Goal: Task Accomplishment & Management: Use online tool/utility

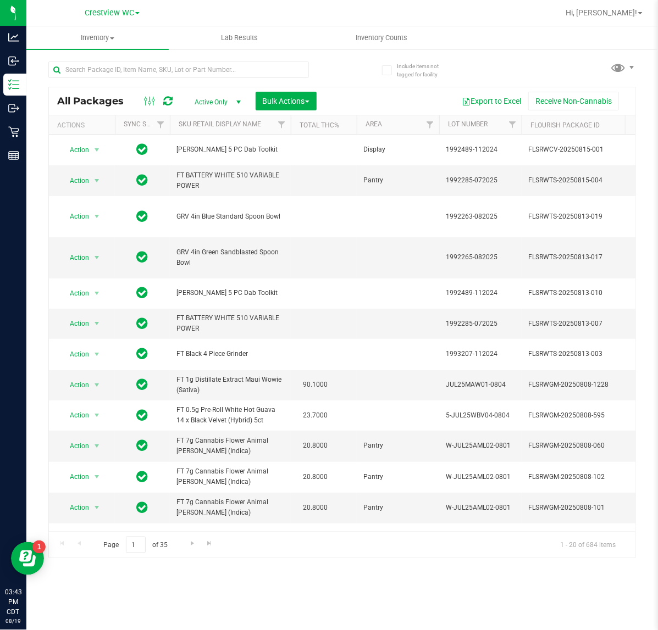
click at [127, 59] on div at bounding box center [195, 69] width 294 height 35
click at [127, 70] on input "text" at bounding box center [178, 70] width 260 height 16
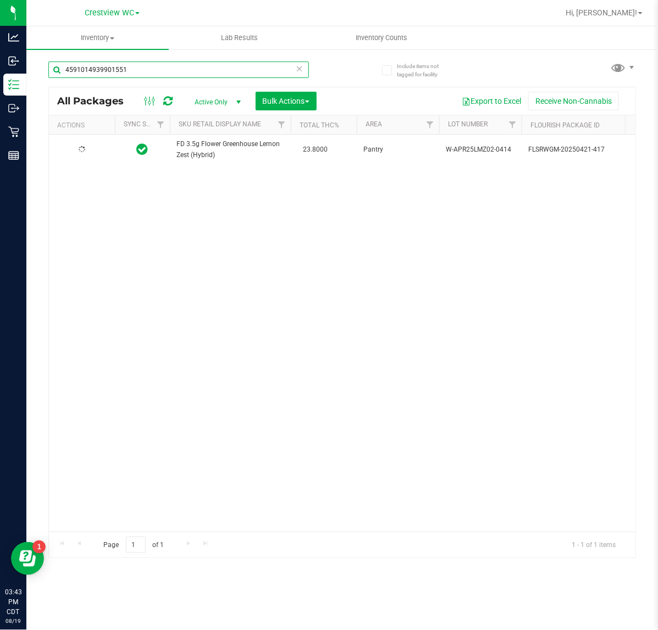
type input "4591014939901551"
click at [92, 148] on span "select" at bounding box center [96, 150] width 9 height 9
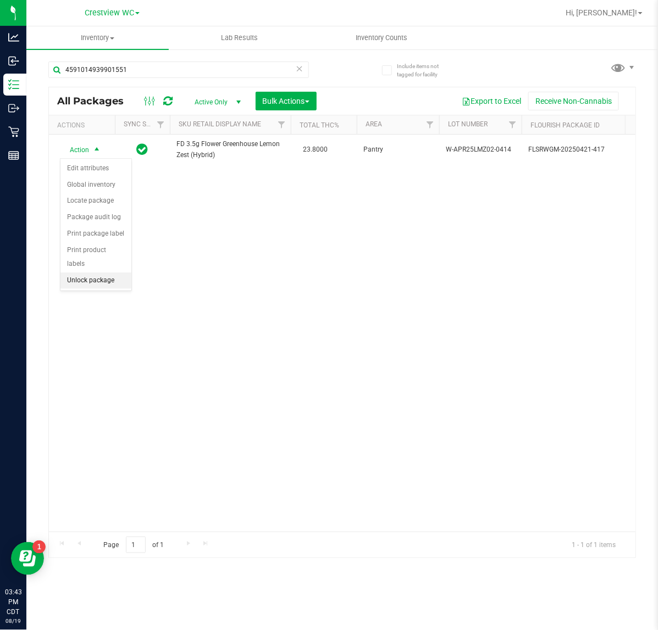
click at [103, 272] on li "Unlock package" at bounding box center [95, 280] width 71 height 16
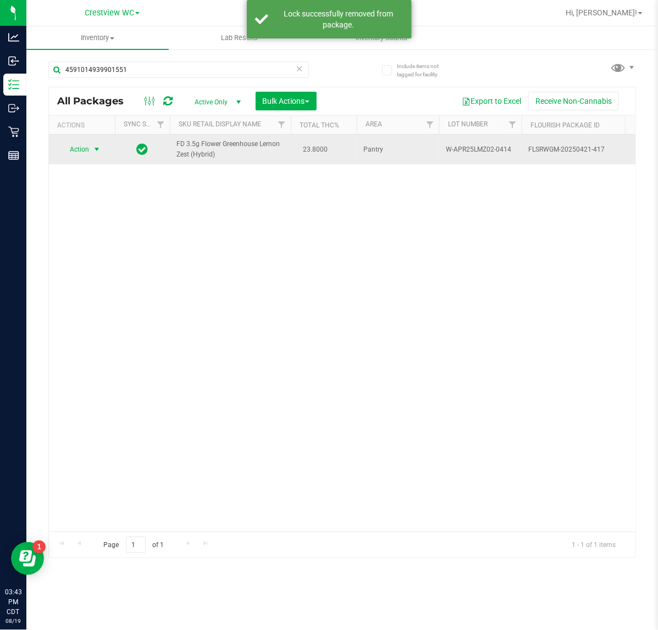
click at [74, 147] on span "Action" at bounding box center [75, 149] width 30 height 15
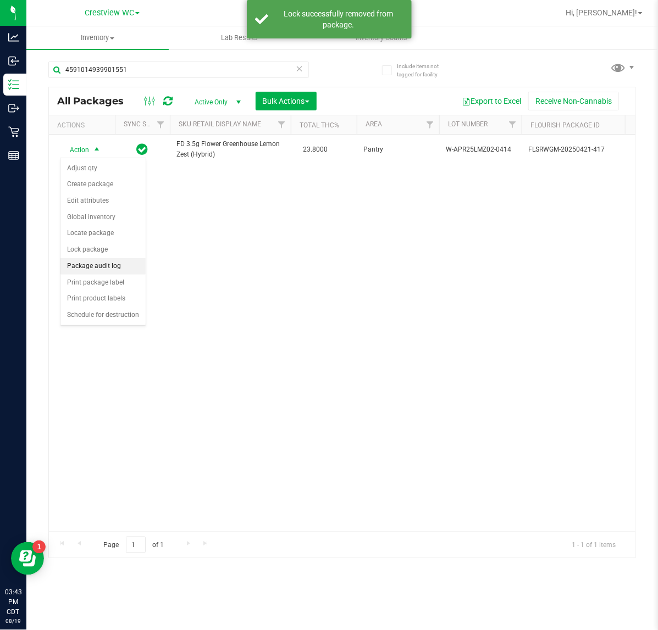
click at [104, 275] on li "Package audit log" at bounding box center [102, 266] width 85 height 16
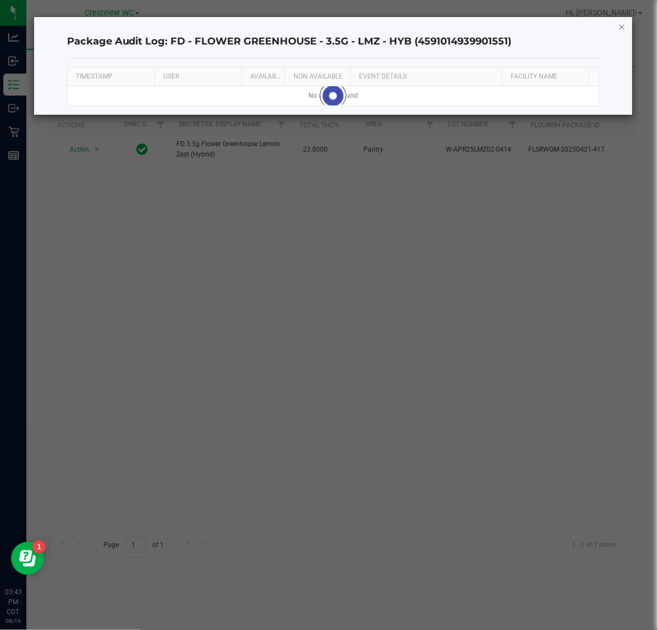
click at [621, 23] on icon "button" at bounding box center [622, 26] width 8 height 13
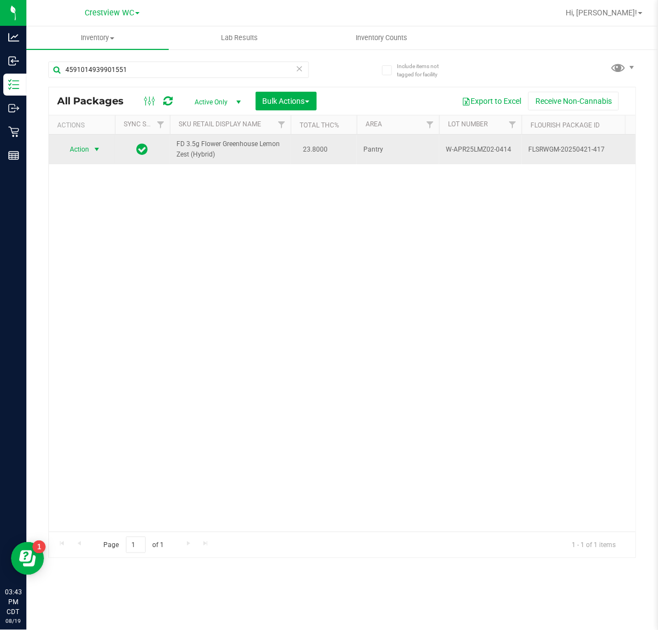
click at [73, 153] on span "Action" at bounding box center [75, 149] width 30 height 15
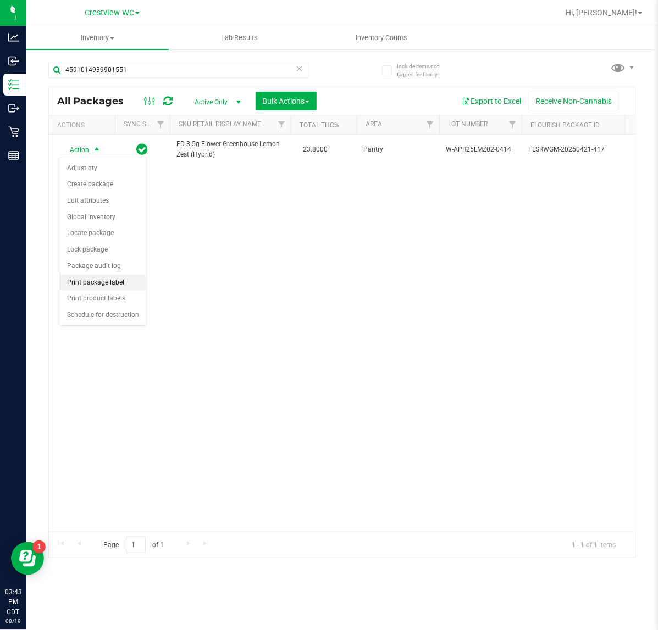
click at [102, 285] on li "Print package label" at bounding box center [102, 283] width 85 height 16
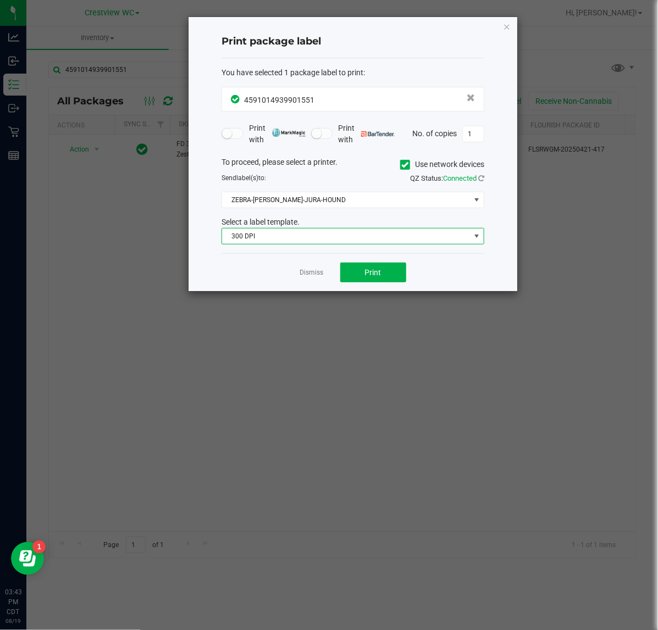
click at [361, 234] on span "300 DPI" at bounding box center [346, 236] width 248 height 15
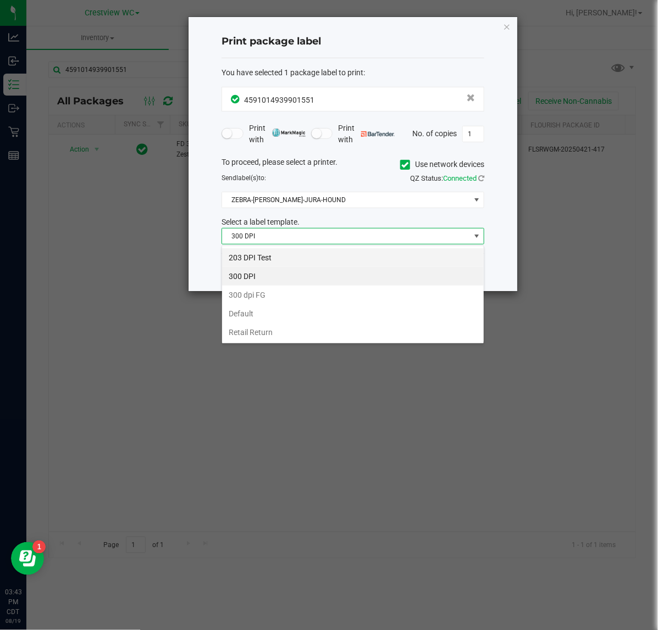
scroll to position [17, 262]
click at [322, 259] on li "203 DPI Test" at bounding box center [352, 257] width 261 height 19
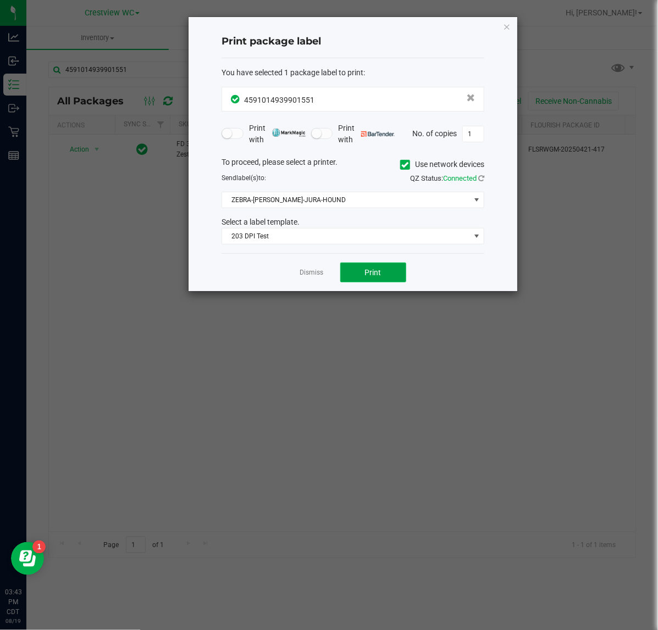
click at [372, 266] on button "Print" at bounding box center [373, 273] width 66 height 20
click at [314, 276] on link "Dismiss" at bounding box center [312, 272] width 24 height 9
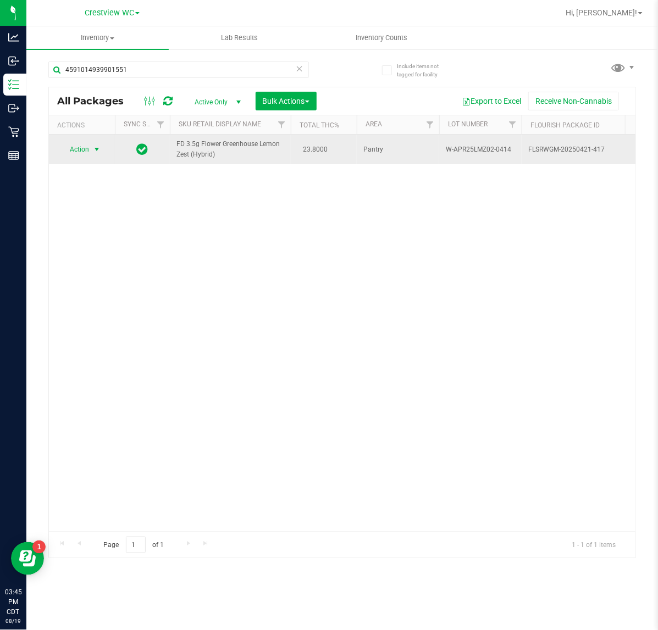
click at [208, 148] on span "FD 3.5g Flower Greenhouse Lemon Zest (Hybrid)" at bounding box center [230, 149] width 108 height 21
copy td "FD 3.5g Flower Greenhouse Lemon Zest (Hybrid)"
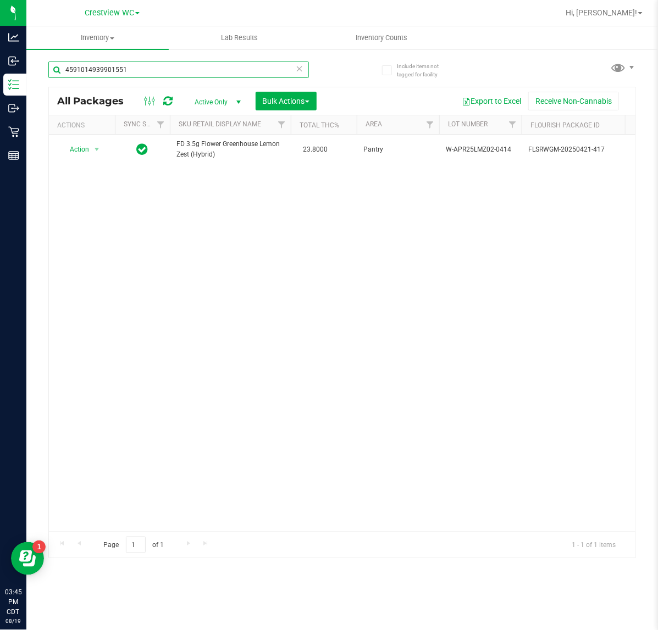
click at [179, 69] on input "4591014939901551" at bounding box center [178, 70] width 260 height 16
paste input "FD 3.5g Flower Greenhouse Lemon Zest (Hybrid)"
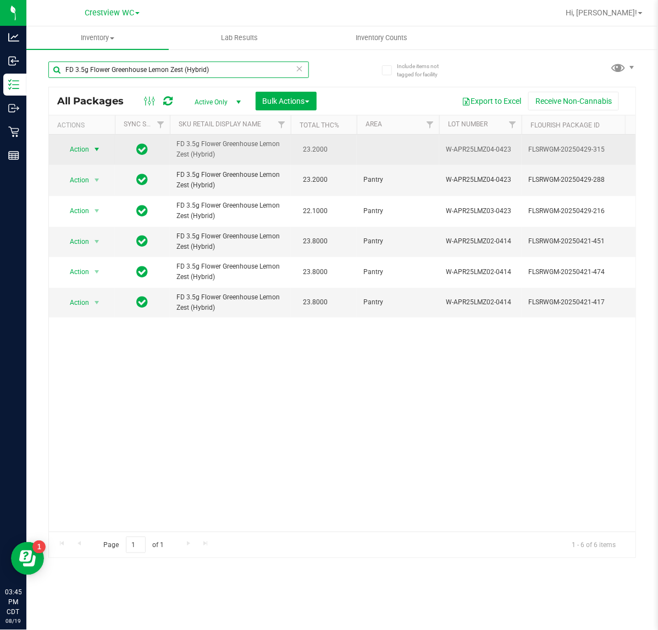
type input "FD 3.5g Flower Greenhouse Lemon Zest (Hybrid)"
click at [93, 149] on span "select" at bounding box center [96, 149] width 9 height 9
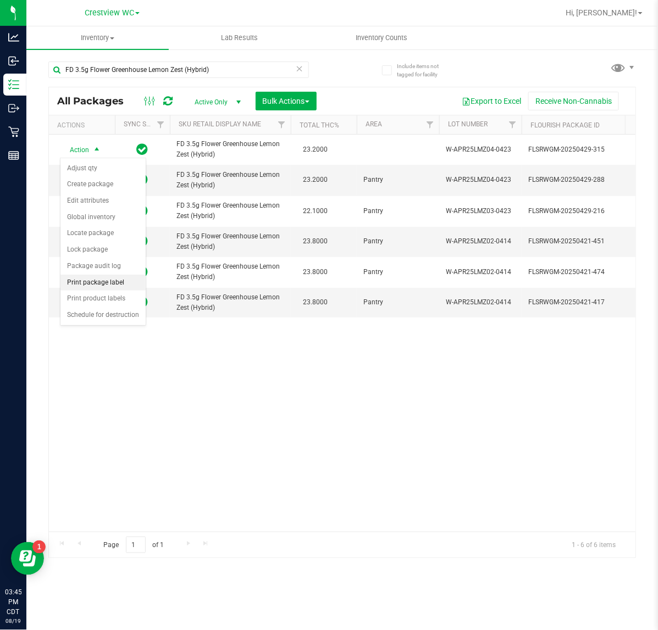
click at [111, 286] on li "Print package label" at bounding box center [102, 283] width 85 height 16
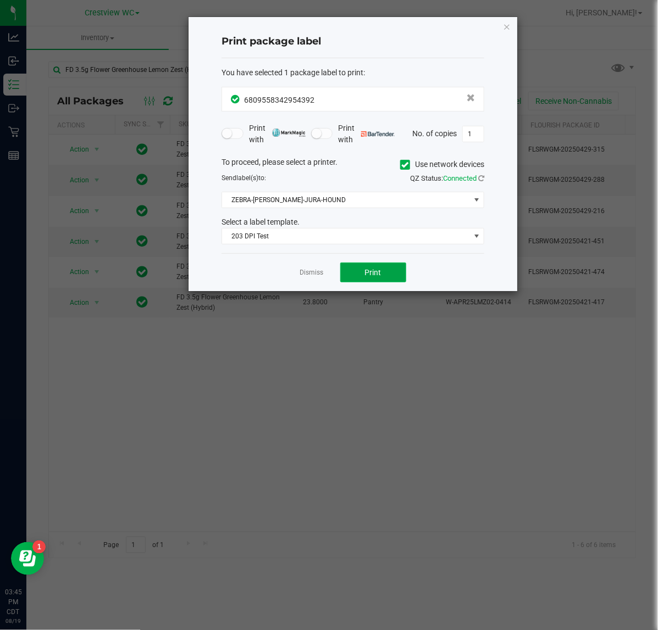
click at [355, 265] on button "Print" at bounding box center [373, 273] width 66 height 20
click at [507, 26] on icon "button" at bounding box center [507, 26] width 8 height 13
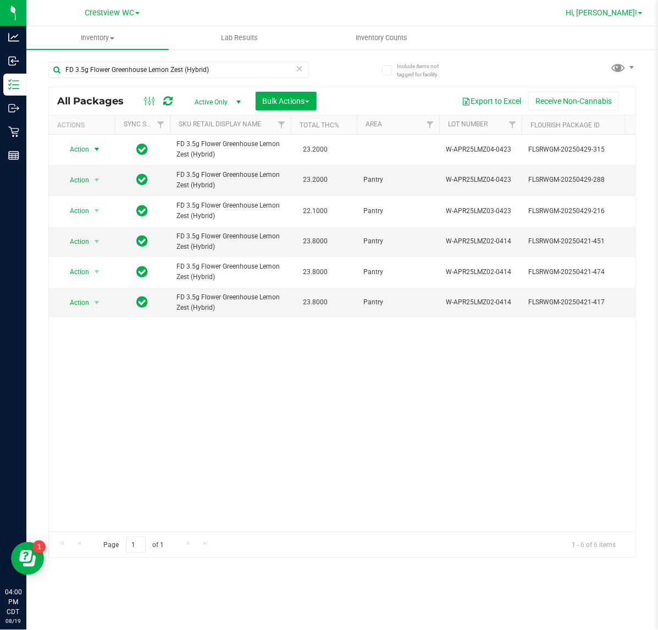
click at [621, 8] on span "Hi, [PERSON_NAME]!" at bounding box center [600, 12] width 71 height 9
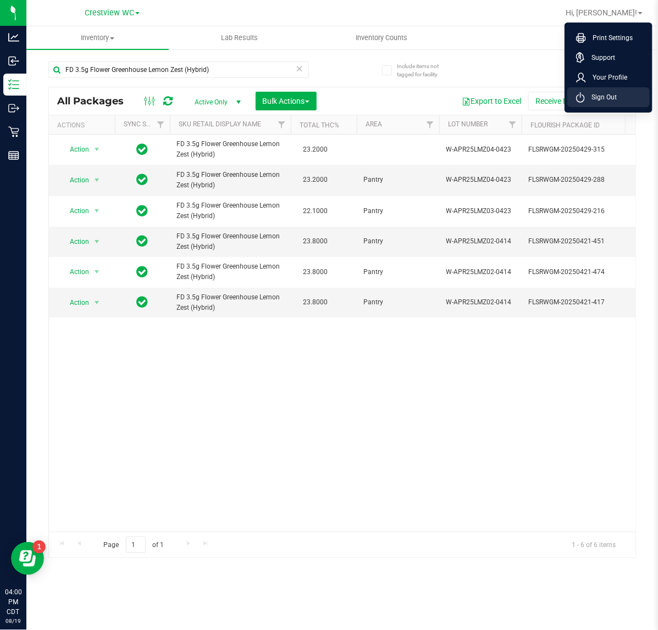
click at [621, 99] on li "Sign Out" at bounding box center [608, 97] width 82 height 20
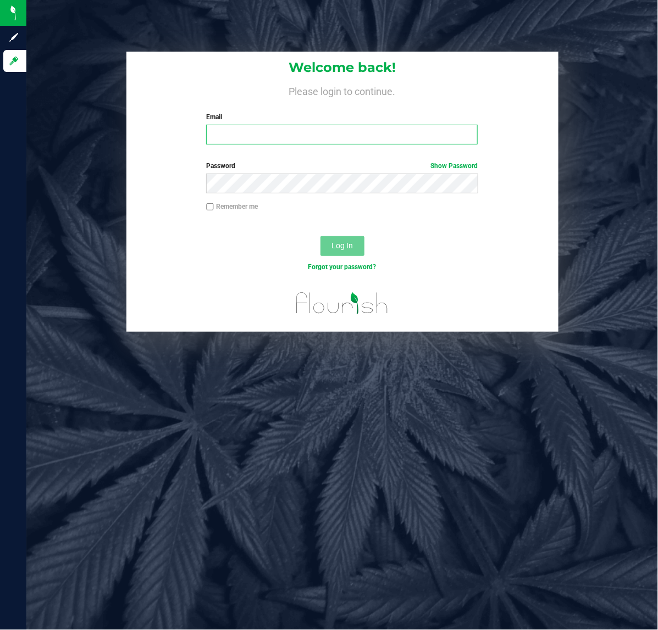
click at [288, 132] on input "Email" at bounding box center [341, 135] width 271 height 20
type input "[EMAIL_ADDRESS][DOMAIN_NAME]"
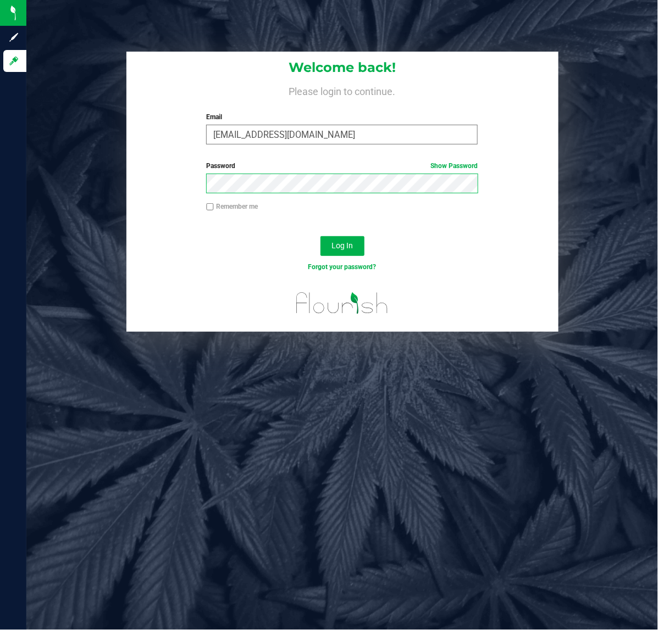
click at [320, 236] on button "Log In" at bounding box center [342, 246] width 44 height 20
